Goal: Use online tool/utility: Utilize a website feature to perform a specific function

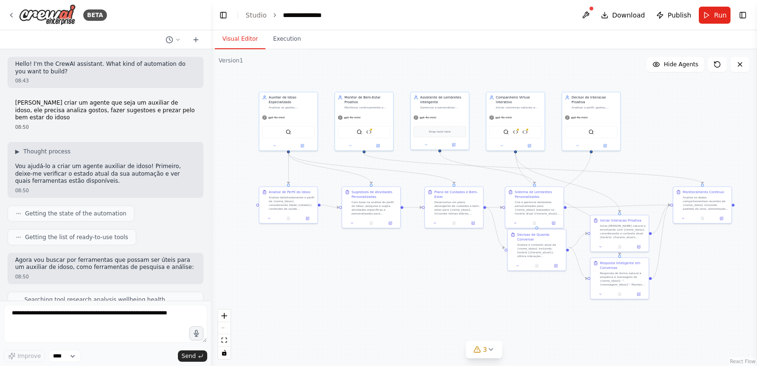
scroll to position [6346, 0]
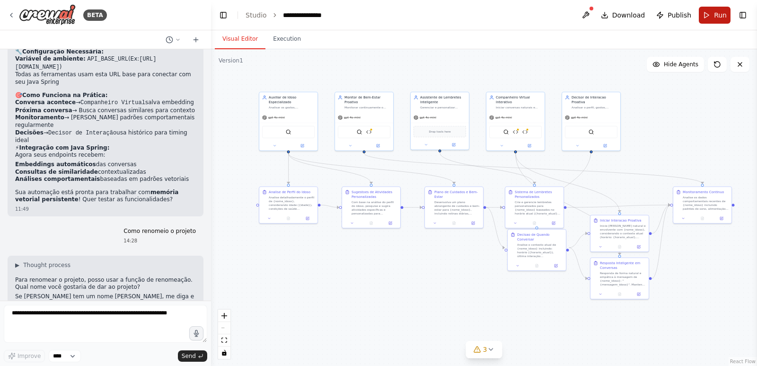
click at [720, 15] on span "Run" at bounding box center [720, 14] width 13 height 9
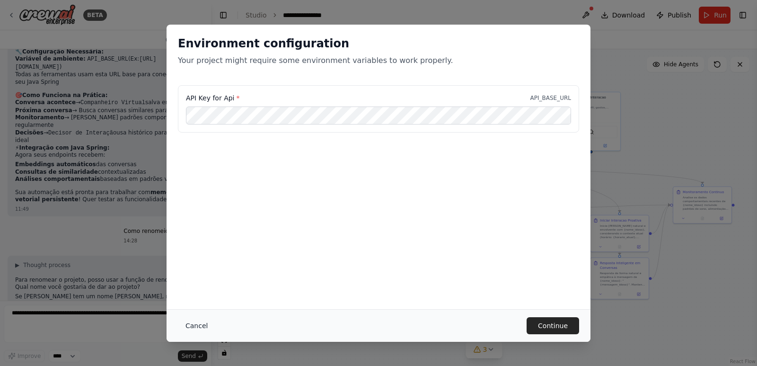
click at [200, 324] on button "Cancel" at bounding box center [196, 325] width 37 height 17
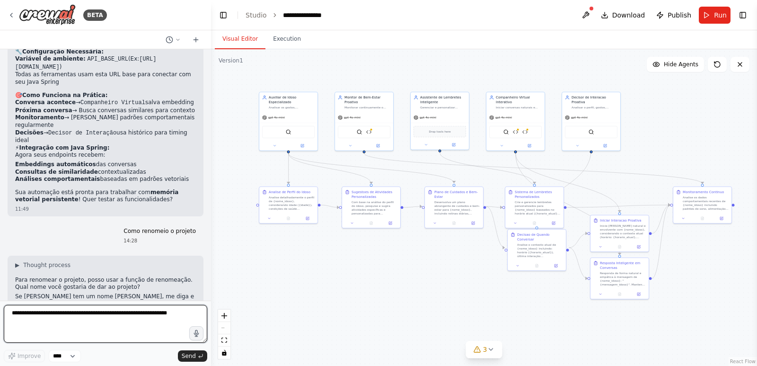
click at [147, 326] on textarea at bounding box center [106, 324] width 204 height 38
paste textarea "**********"
type textarea "**********"
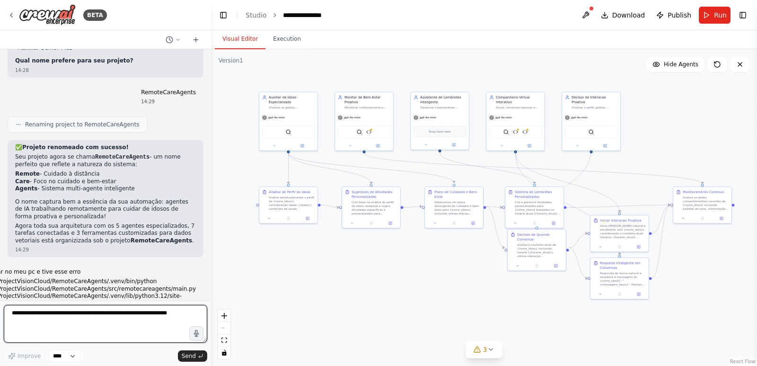
scroll to position [6658, 0]
drag, startPoint x: 29, startPoint y: 184, endPoint x: 118, endPoint y: 188, distance: 89.5
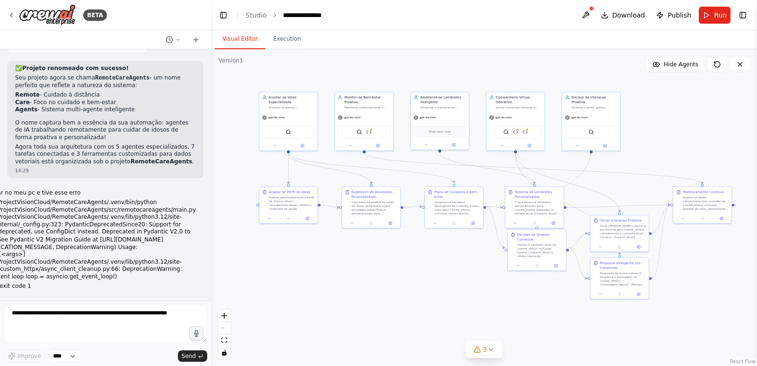
scroll to position [6800, 0]
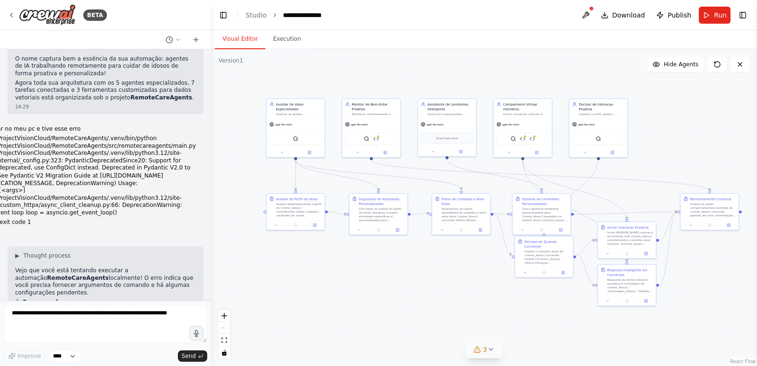
click at [478, 353] on icon at bounding box center [478, 349] width 8 height 8
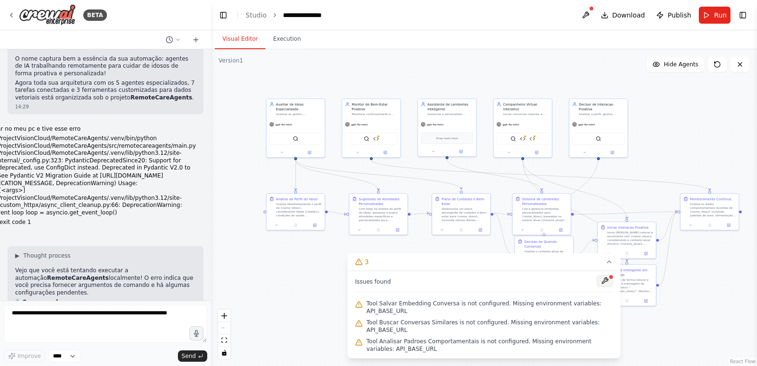
click at [607, 286] on button at bounding box center [605, 280] width 16 height 11
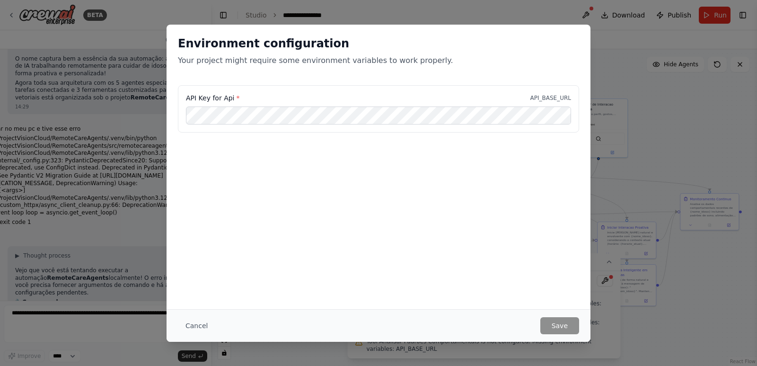
click at [454, 261] on div "Environment configuration Your project might require some environment variables…" at bounding box center [379, 167] width 424 height 284
click at [189, 323] on button "Cancel" at bounding box center [196, 325] width 37 height 17
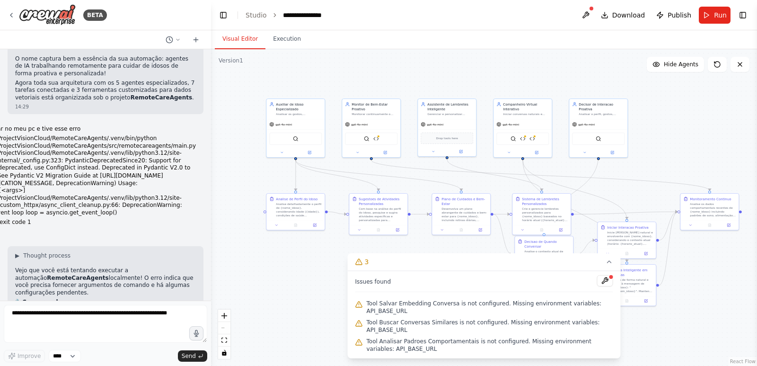
click at [688, 143] on div ".deletable-edge-delete-btn { width: 20px; height: 20px; border: 0px solid #ffff…" at bounding box center [484, 207] width 546 height 317
drag, startPoint x: 385, startPoint y: 295, endPoint x: 387, endPoint y: 305, distance: 10.1
click at [385, 285] on span "Issues found" at bounding box center [373, 282] width 36 height 8
click at [51, 17] on img at bounding box center [47, 14] width 57 height 21
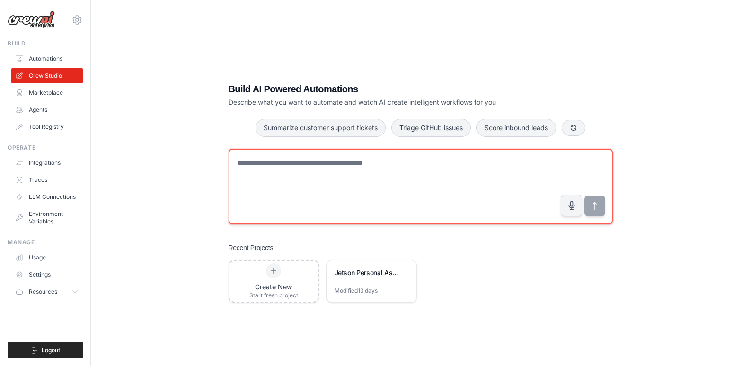
click at [306, 175] on textarea at bounding box center [421, 187] width 384 height 76
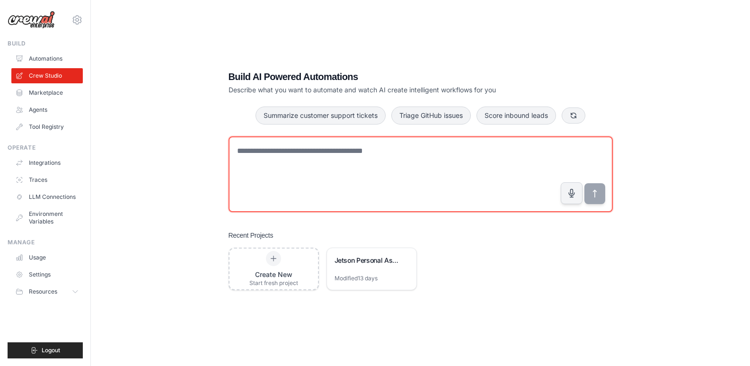
scroll to position [19, 0]
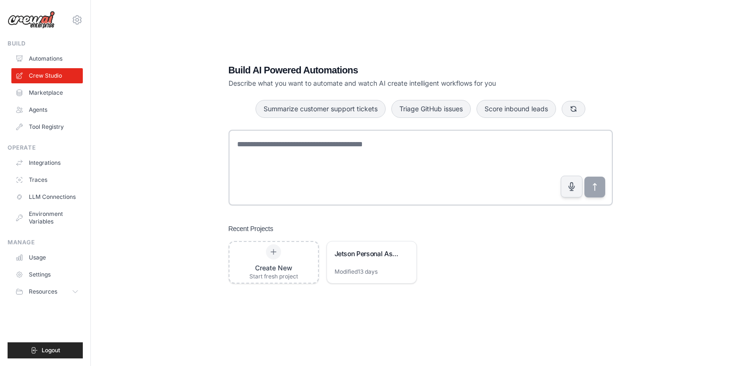
click at [318, 310] on div "Build AI Powered Automations Describe what you want to automate and watch AI cr…" at bounding box center [420, 174] width 629 height 366
click at [369, 259] on div "Jetson Personal Assistant" at bounding box center [367, 254] width 65 height 11
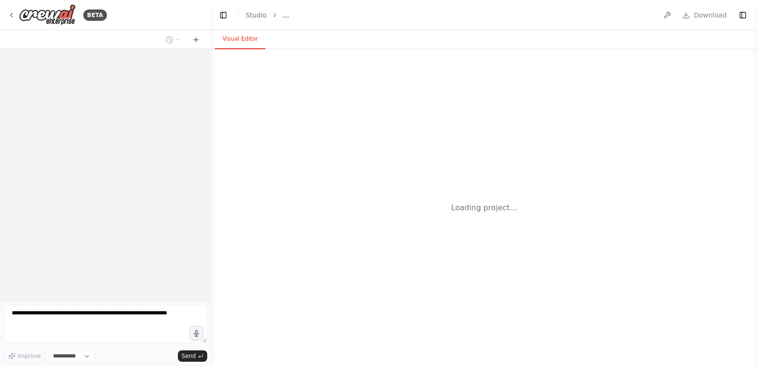
select select "****"
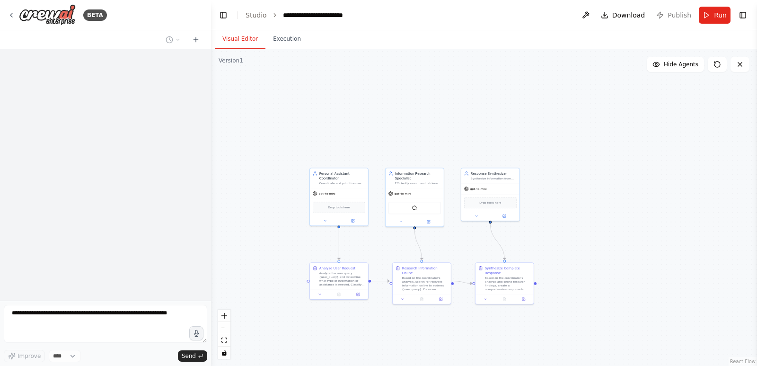
scroll to position [1732, 0]
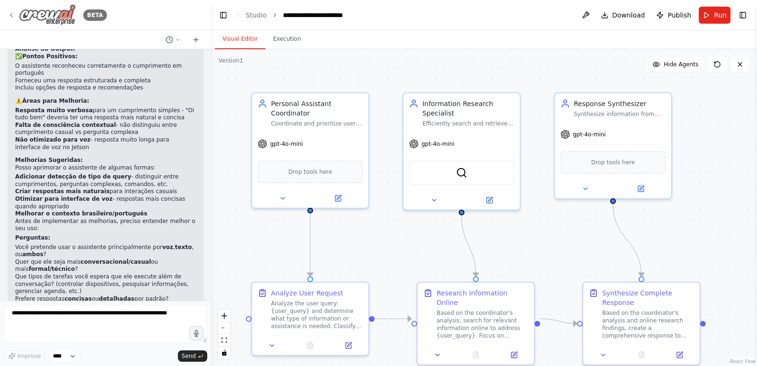
click at [59, 15] on img at bounding box center [47, 14] width 57 height 21
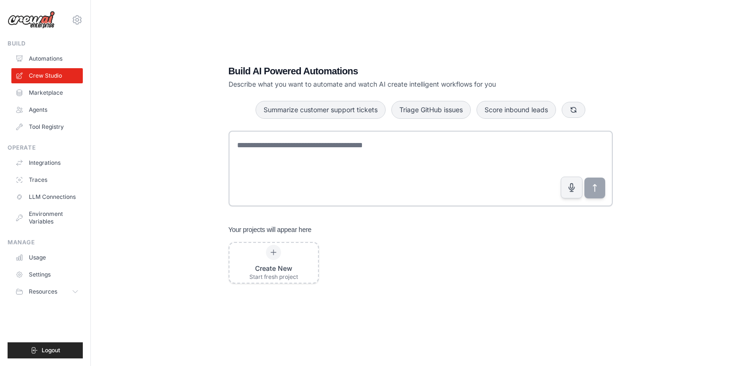
scroll to position [18, 0]
click at [394, 127] on div "Build AI Powered Automations Describe what you want to automate and watch AI cr…" at bounding box center [420, 174] width 407 height 250
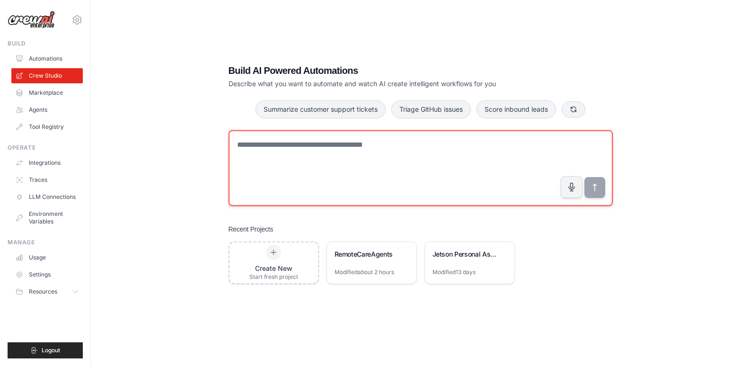
click at [391, 150] on textarea at bounding box center [421, 168] width 384 height 76
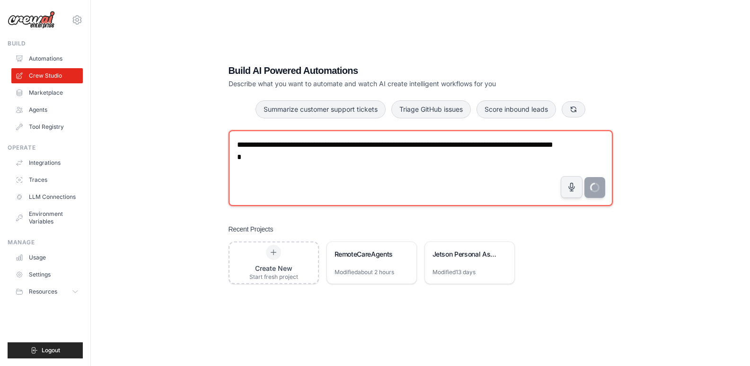
type textarea "**********"
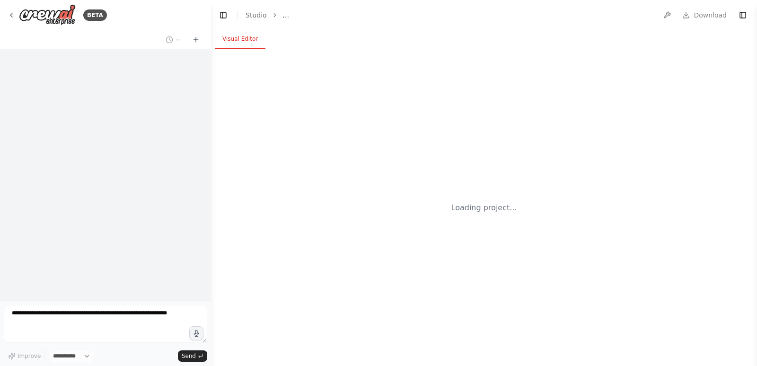
select select "****"
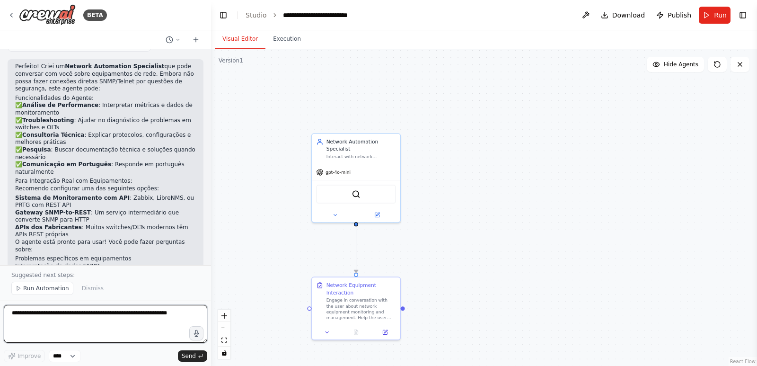
scroll to position [1048, 0]
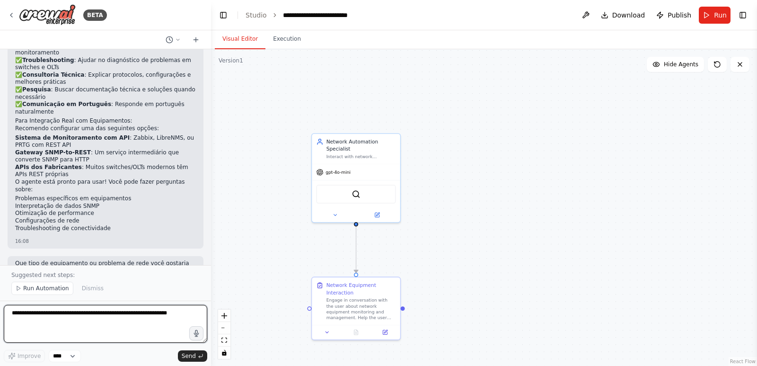
click at [79, 315] on textarea at bounding box center [106, 324] width 204 height 38
type textarea "**********"
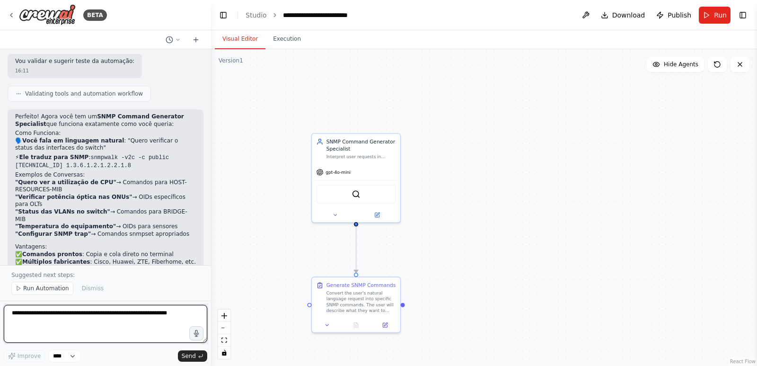
scroll to position [1596, 0]
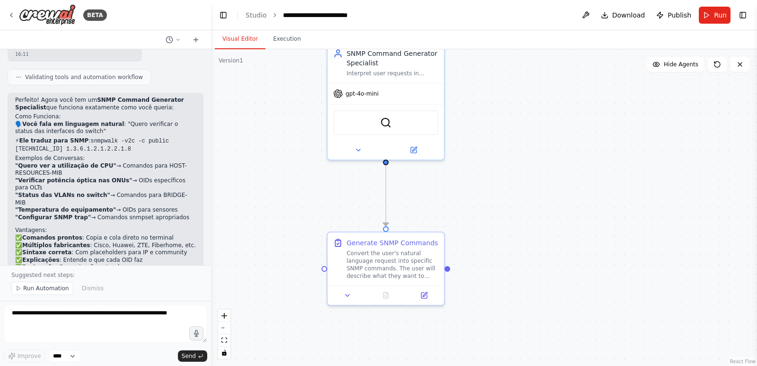
drag, startPoint x: 503, startPoint y: 211, endPoint x: 553, endPoint y: 233, distance: 55.1
click at [553, 233] on div ".deletable-edge-delete-btn { width: 20px; height: 20px; border: 0px solid #ffff…" at bounding box center [484, 207] width 546 height 317
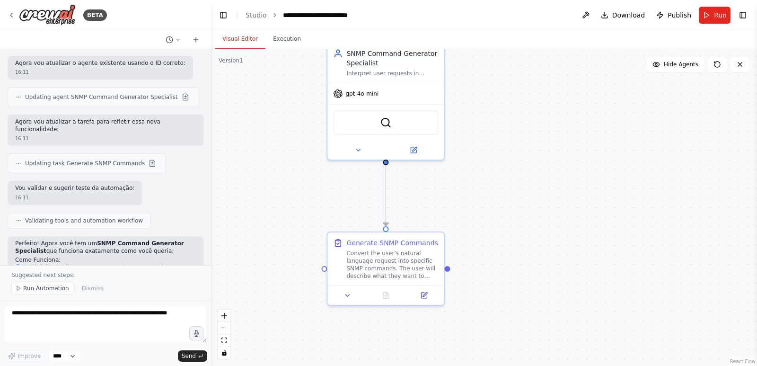
scroll to position [1549, 0]
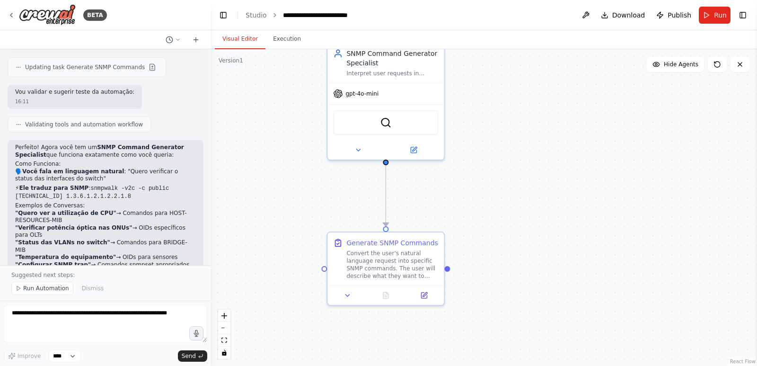
click at [54, 239] on strong ""Status das VLANs no switch"" at bounding box center [62, 242] width 95 height 7
click at [588, 15] on button at bounding box center [585, 15] width 15 height 17
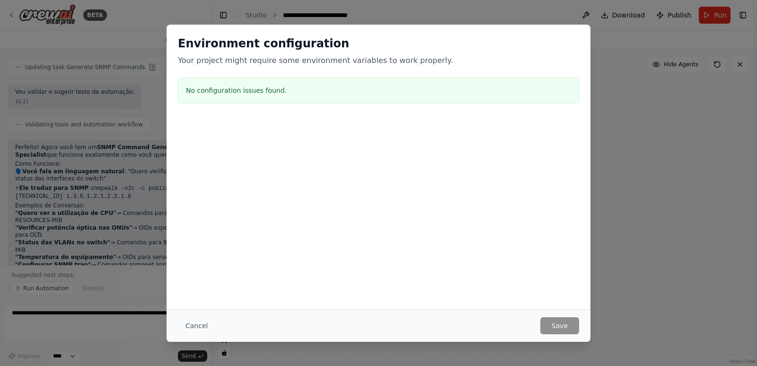
click at [430, 252] on div "Environment configuration Your project might require some environment variables…" at bounding box center [379, 167] width 424 height 284
click at [206, 327] on button "Cancel" at bounding box center [196, 325] width 37 height 17
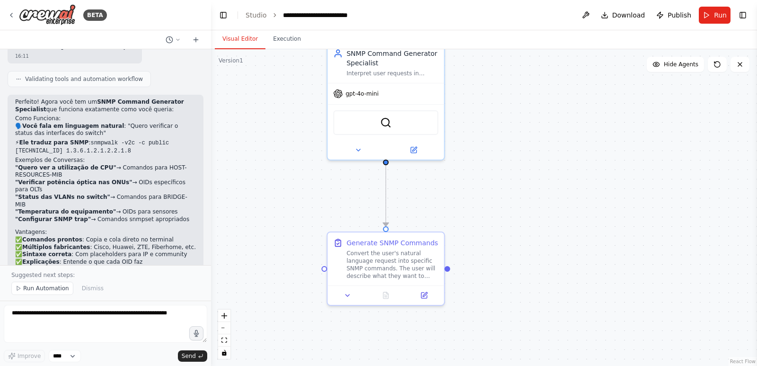
scroll to position [1596, 0]
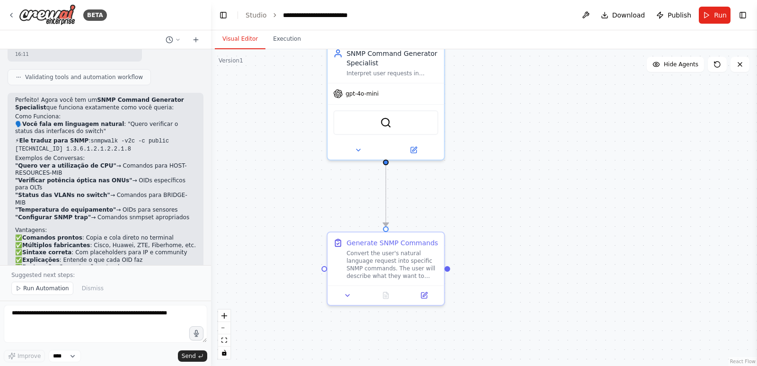
drag, startPoint x: 99, startPoint y: 223, endPoint x: 70, endPoint y: 231, distance: 30.3
click at [70, 273] on em ""Quero verificar quantas ONUs estão online na PON 1"" at bounding box center [105, 280] width 180 height 14
copy em ""Quero verificar quantas ONUs estão online na PON 1"
click at [82, 322] on textarea at bounding box center [106, 324] width 204 height 38
paste textarea "**********"
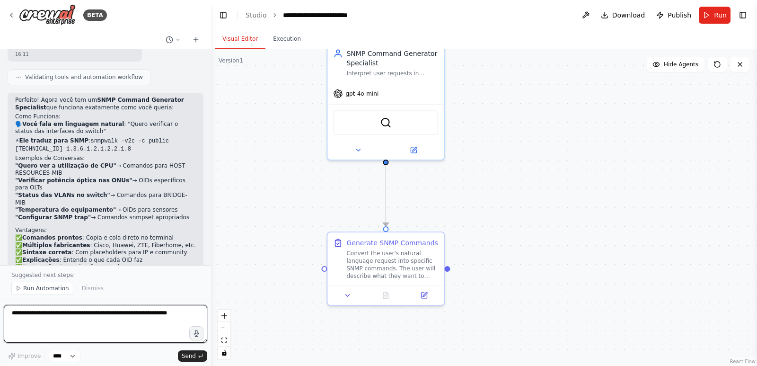
type textarea "**********"
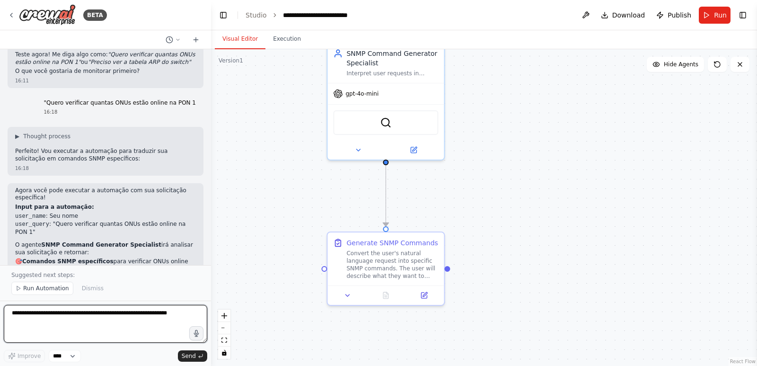
scroll to position [1832, 0]
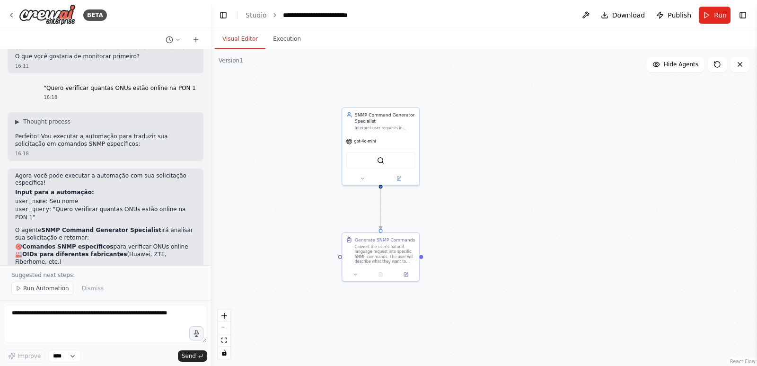
drag, startPoint x: 296, startPoint y: 187, endPoint x: 333, endPoint y: 187, distance: 36.4
click at [332, 190] on div ".deletable-edge-delete-btn { width: 20px; height: 20px; border: 0px solid #ffff…" at bounding box center [484, 207] width 546 height 317
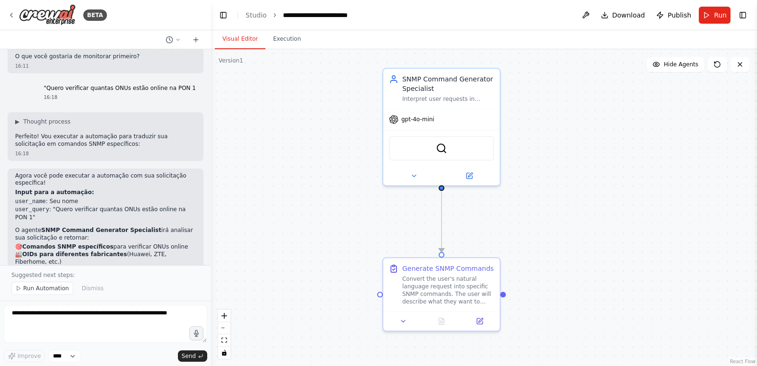
click at [136, 243] on p "🎯 Comandos SNMP específicos para verificar ONUs online 🏭 OIDs para diferentes f…" at bounding box center [105, 261] width 181 height 37
click at [154, 243] on p "🎯 Comandos SNMP específicos para verificar ONUs online 🏭 OIDs para diferentes f…" at bounding box center [105, 261] width 181 height 37
click at [127, 243] on p "🎯 Comandos SNMP específicos para verificar ONUs online 🏭 OIDs para diferentes f…" at bounding box center [105, 261] width 181 height 37
click at [53, 325] on textarea at bounding box center [106, 324] width 204 height 38
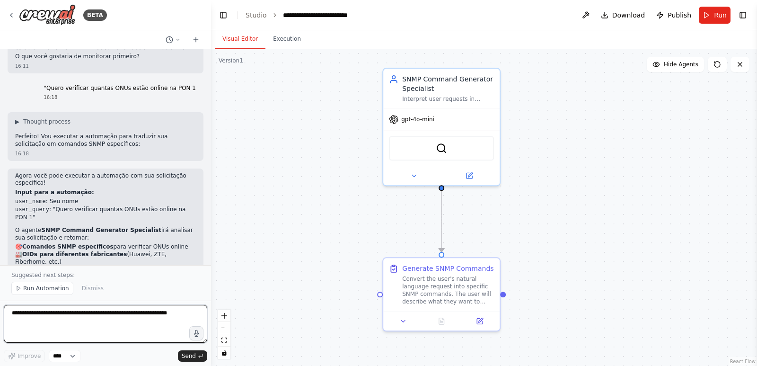
type textarea "*"
click at [462, 277] on div "Convert the user's natural language request into specific SNMP commands. The us…" at bounding box center [448, 288] width 92 height 30
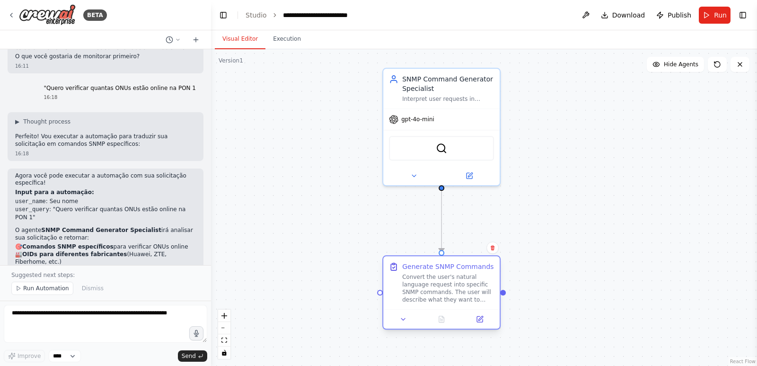
click at [459, 288] on div "Convert the user's natural language request into specific SNMP commands. The us…" at bounding box center [448, 288] width 92 height 30
click at [402, 322] on button at bounding box center [403, 318] width 33 height 11
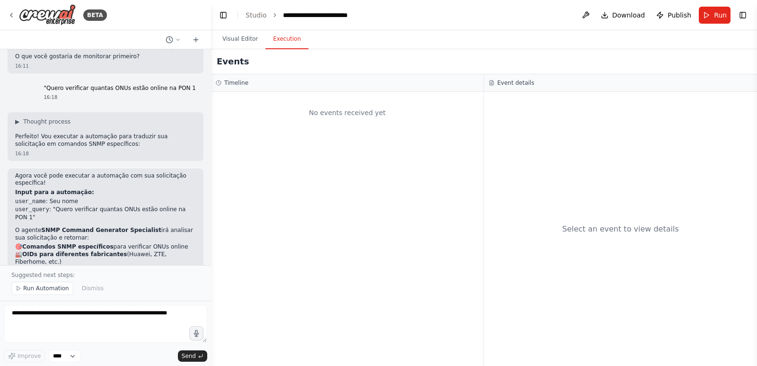
click at [272, 40] on button "Execution" at bounding box center [287, 39] width 43 height 20
click at [238, 44] on button "Visual Editor" at bounding box center [240, 39] width 51 height 20
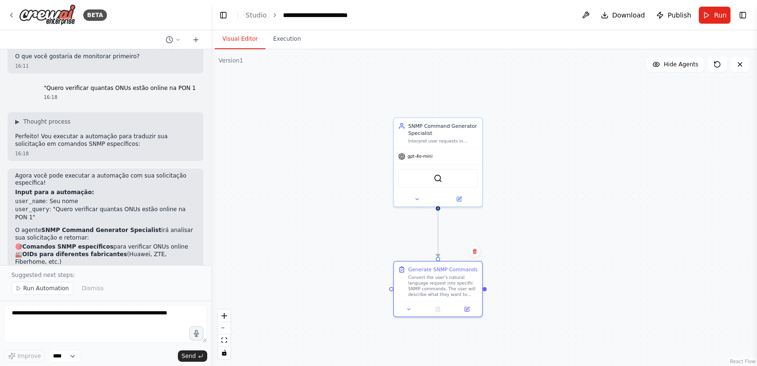
click at [663, 102] on div ".deletable-edge-delete-btn { width: 20px; height: 20px; border: 0px solid #ffff…" at bounding box center [484, 207] width 546 height 317
click at [724, 65] on button at bounding box center [717, 64] width 19 height 15
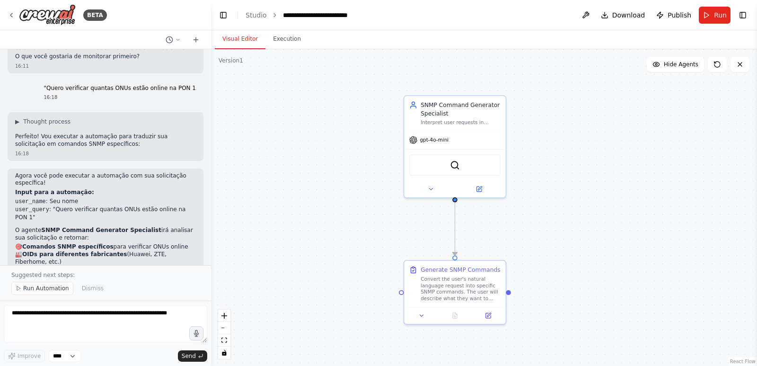
drag, startPoint x: 602, startPoint y: 265, endPoint x: 633, endPoint y: 255, distance: 33.2
click at [633, 255] on div ".deletable-edge-delete-btn { width: 20px; height: 20px; border: 0px solid #ffff…" at bounding box center [484, 207] width 546 height 317
click at [565, 190] on div ".deletable-edge-delete-btn { width: 20px; height: 20px; border: 0px solid #ffff…" at bounding box center [484, 207] width 546 height 317
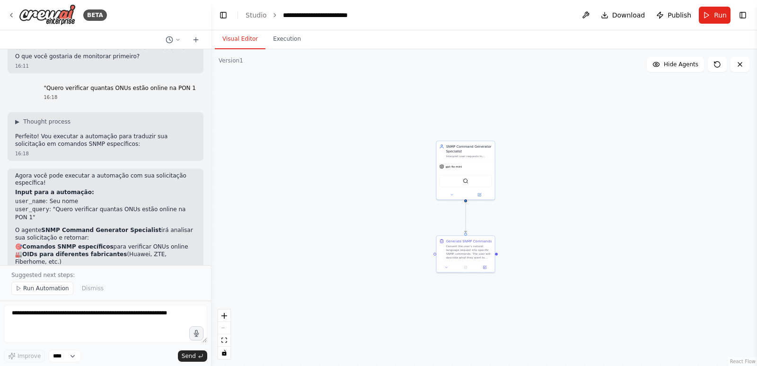
drag, startPoint x: 314, startPoint y: 208, endPoint x: 384, endPoint y: 205, distance: 70.1
click at [385, 207] on div ".deletable-edge-delete-btn { width: 20px; height: 20px; border: 0px solid #ffff…" at bounding box center [484, 207] width 546 height 317
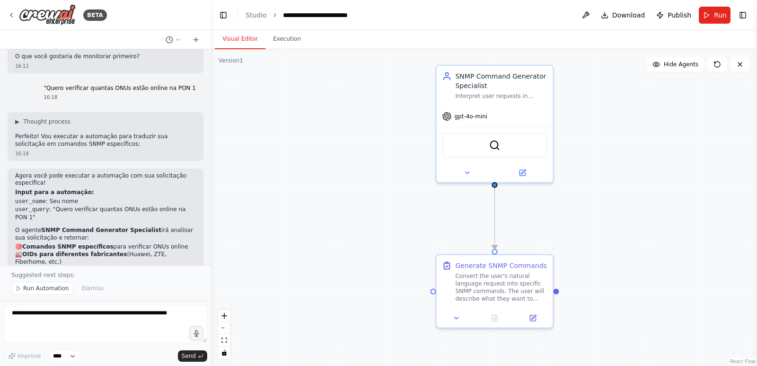
drag, startPoint x: 476, startPoint y: 223, endPoint x: 403, endPoint y: 204, distance: 75.0
click at [403, 204] on div ".deletable-edge-delete-btn { width: 20px; height: 20px; border: 0px solid #ffff…" at bounding box center [484, 207] width 546 height 317
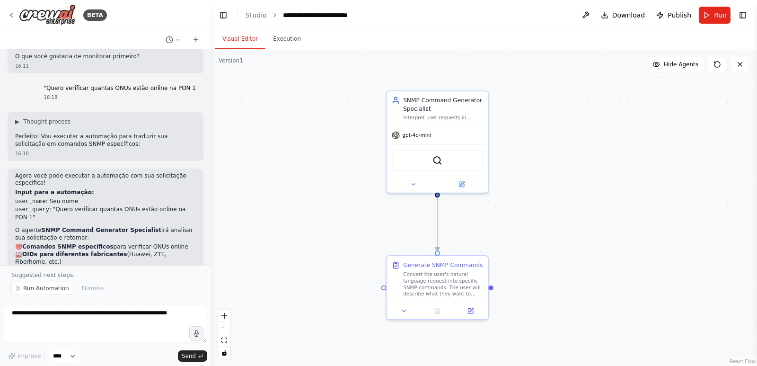
drag, startPoint x: 329, startPoint y: 222, endPoint x: 345, endPoint y: 226, distance: 17.1
click at [345, 226] on div ".deletable-edge-delete-btn { width: 20px; height: 20px; border: 0px solid #ffff…" at bounding box center [484, 207] width 546 height 317
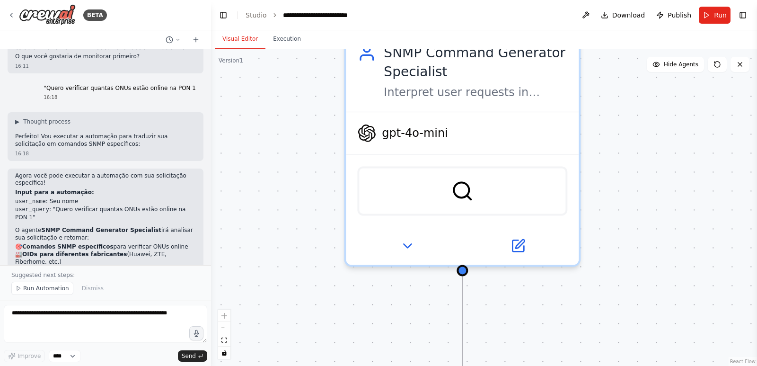
drag, startPoint x: 226, startPoint y: 222, endPoint x: 289, endPoint y: 298, distance: 98.8
click at [293, 313] on div ".deletable-edge-delete-btn { width: 20px; height: 20px; border: 0px solid #ffff…" at bounding box center [484, 207] width 546 height 317
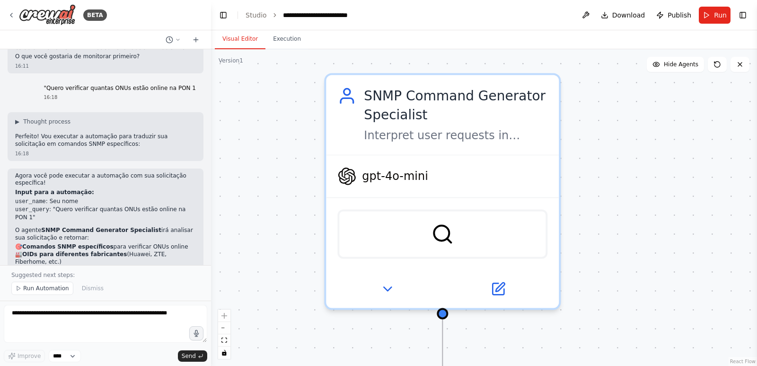
drag, startPoint x: 284, startPoint y: 264, endPoint x: 282, endPoint y: 277, distance: 13.9
click at [282, 281] on div ".deletable-edge-delete-btn { width: 20px; height: 20px; border: 0px solid #ffff…" at bounding box center [484, 207] width 546 height 317
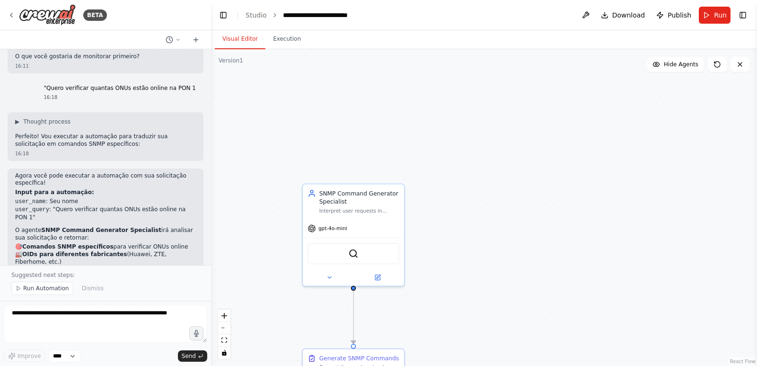
drag, startPoint x: 269, startPoint y: 298, endPoint x: 271, endPoint y: 292, distance: 6.4
click at [270, 296] on div ".deletable-edge-delete-btn { width: 20px; height: 20px; border: 0px solid #ffff…" at bounding box center [484, 207] width 546 height 317
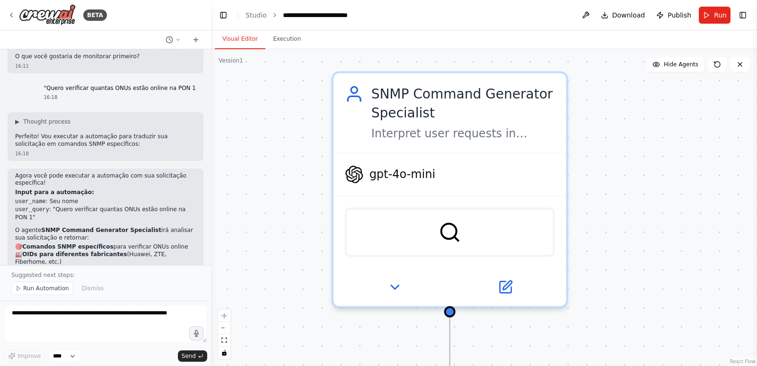
drag, startPoint x: 276, startPoint y: 214, endPoint x: 288, endPoint y: 198, distance: 19.6
click at [288, 198] on div ".deletable-edge-delete-btn { width: 20px; height: 20px; border: 0px solid #ffff…" at bounding box center [484, 207] width 546 height 317
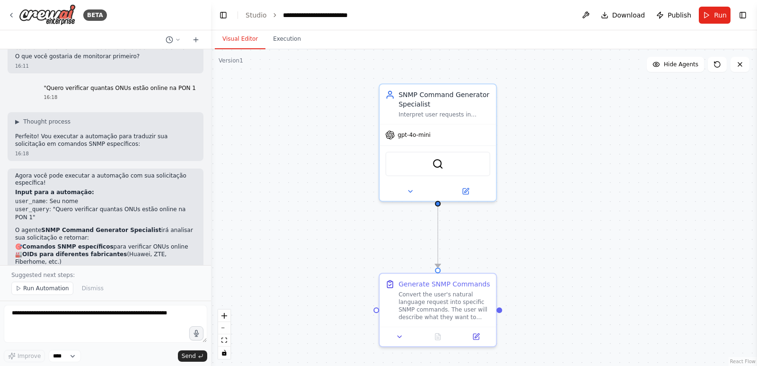
drag, startPoint x: 258, startPoint y: 271, endPoint x: 326, endPoint y: 202, distance: 97.1
click at [326, 202] on div ".deletable-edge-delete-btn { width: 20px; height: 20px; border: 0px solid #ffff…" at bounding box center [484, 207] width 546 height 317
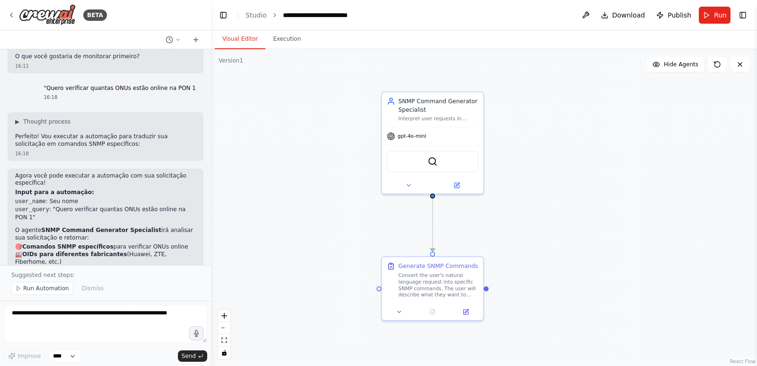
drag, startPoint x: 303, startPoint y: 216, endPoint x: 314, endPoint y: 209, distance: 12.7
click at [314, 209] on div ".deletable-edge-delete-btn { width: 20px; height: 20px; border: 0px solid #ffff…" at bounding box center [484, 207] width 546 height 317
